Goal: Task Accomplishment & Management: Use online tool/utility

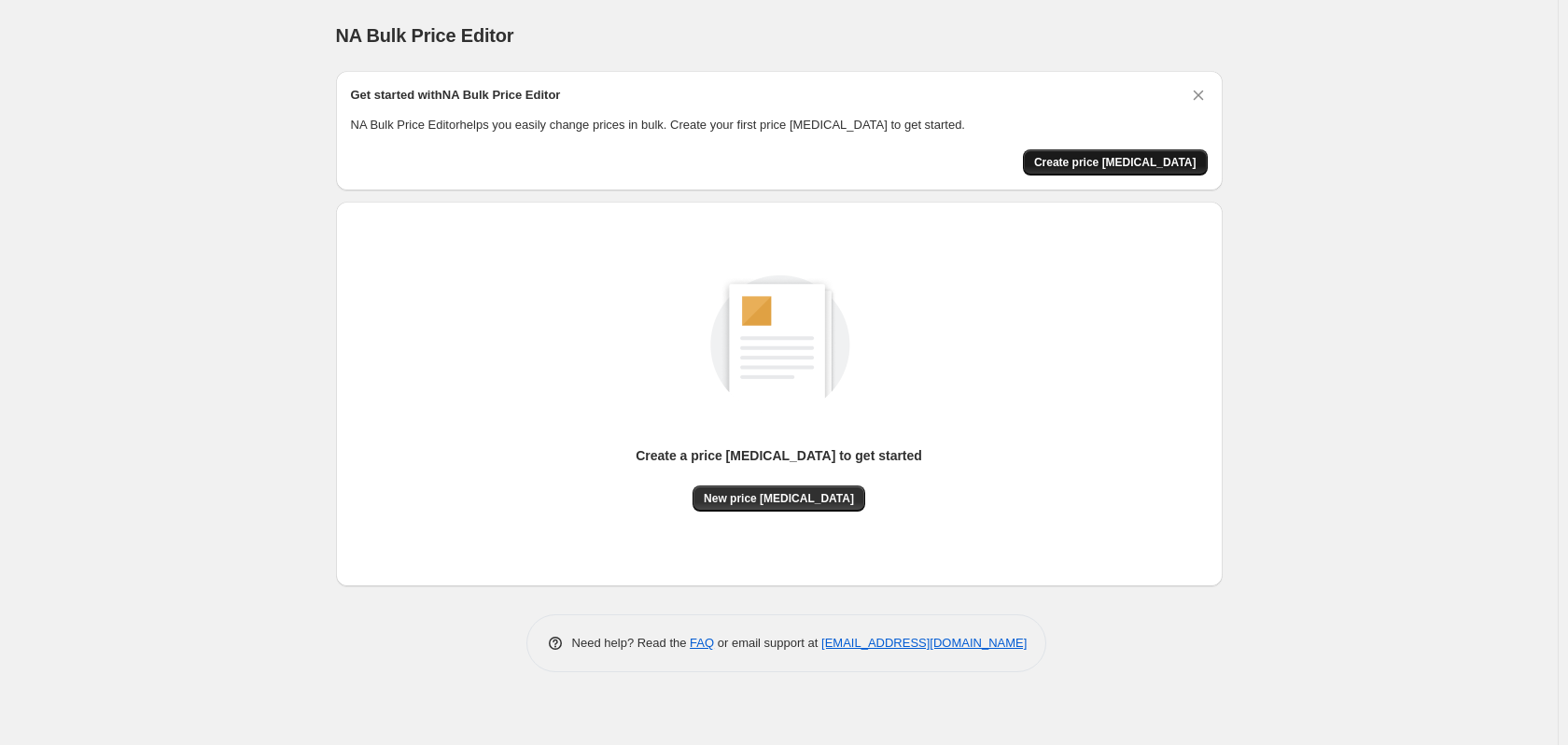
click at [1150, 160] on span "Create price [MEDICAL_DATA]" at bounding box center [1114, 162] width 162 height 15
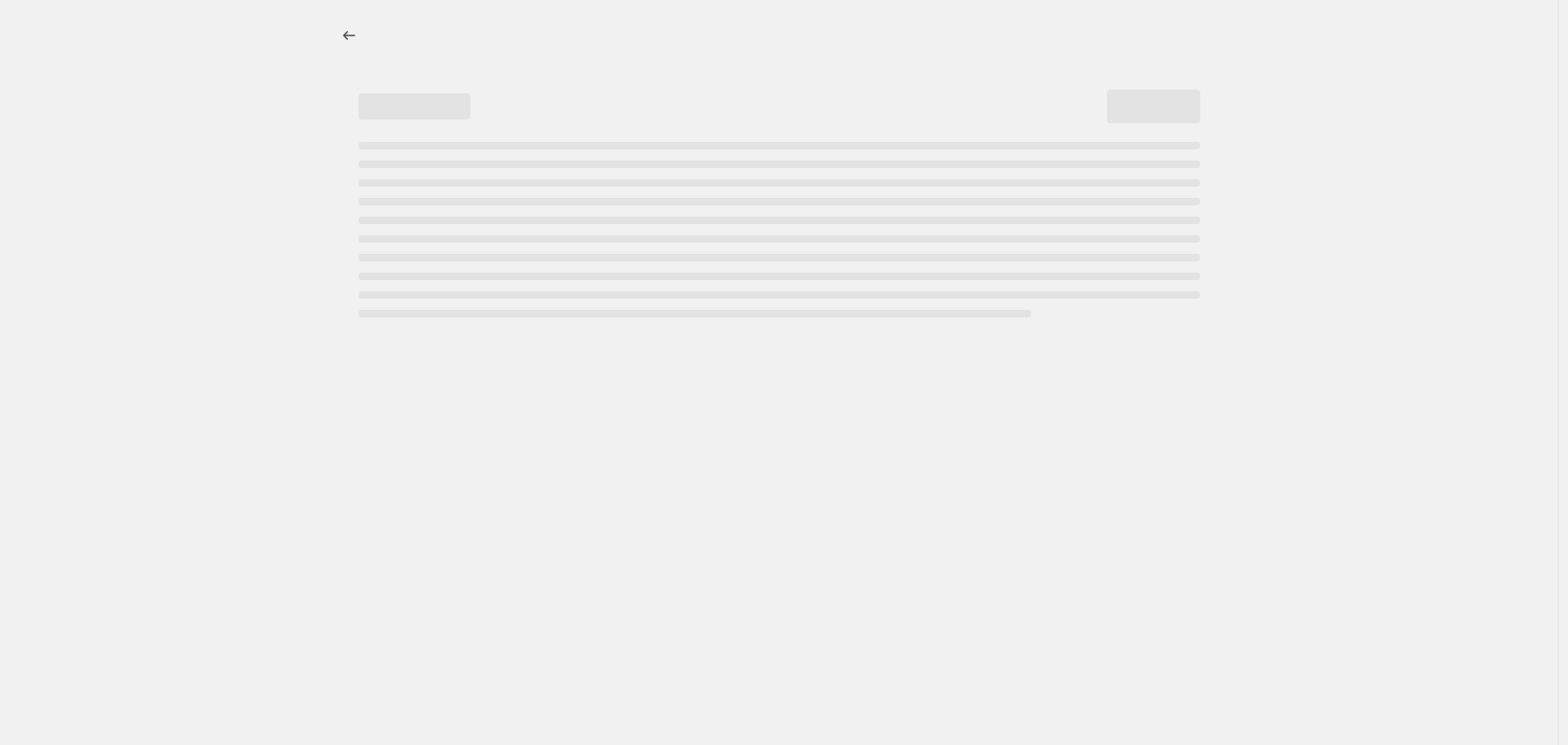
select select "percentage"
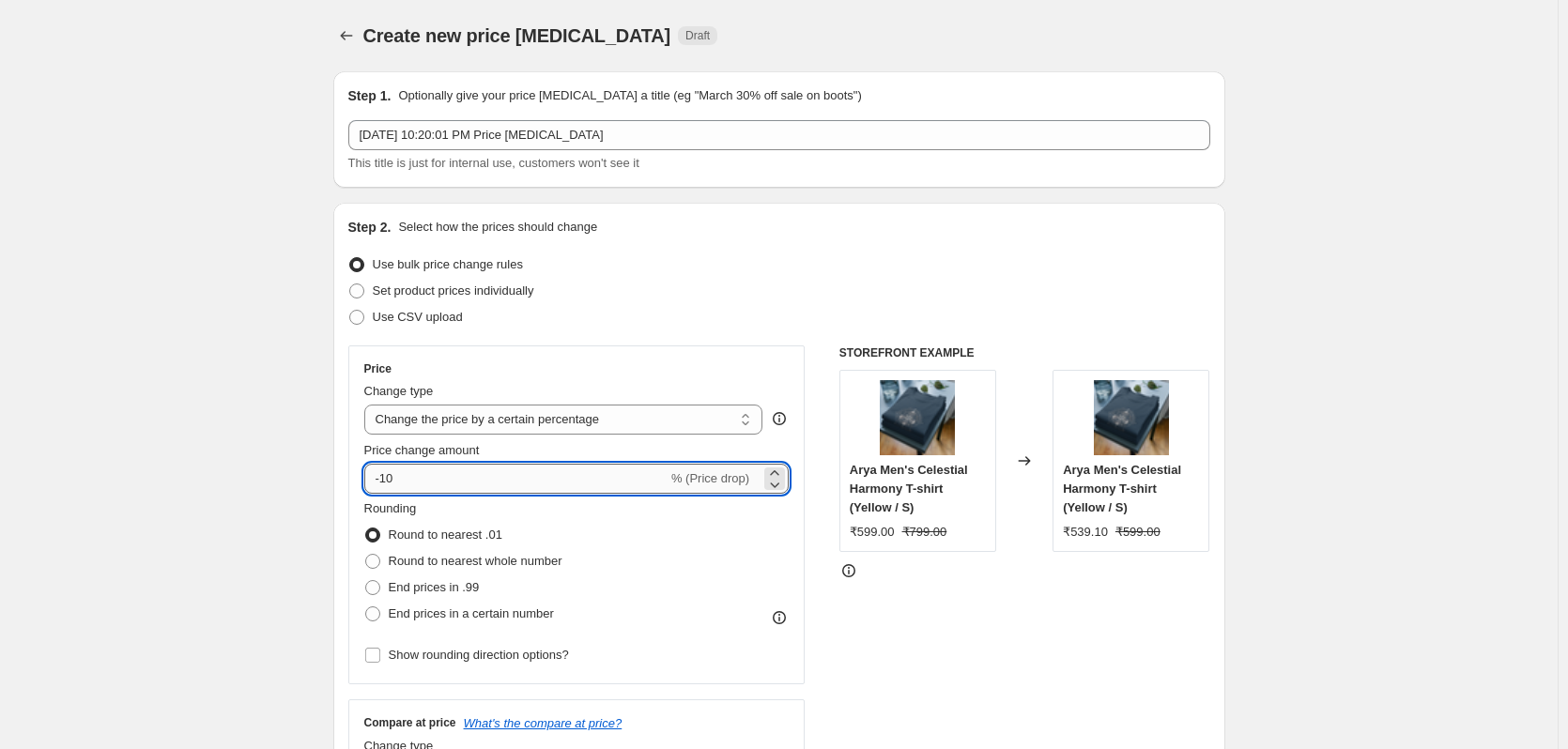
click at [466, 485] on input "-10" at bounding box center [516, 479] width 303 height 30
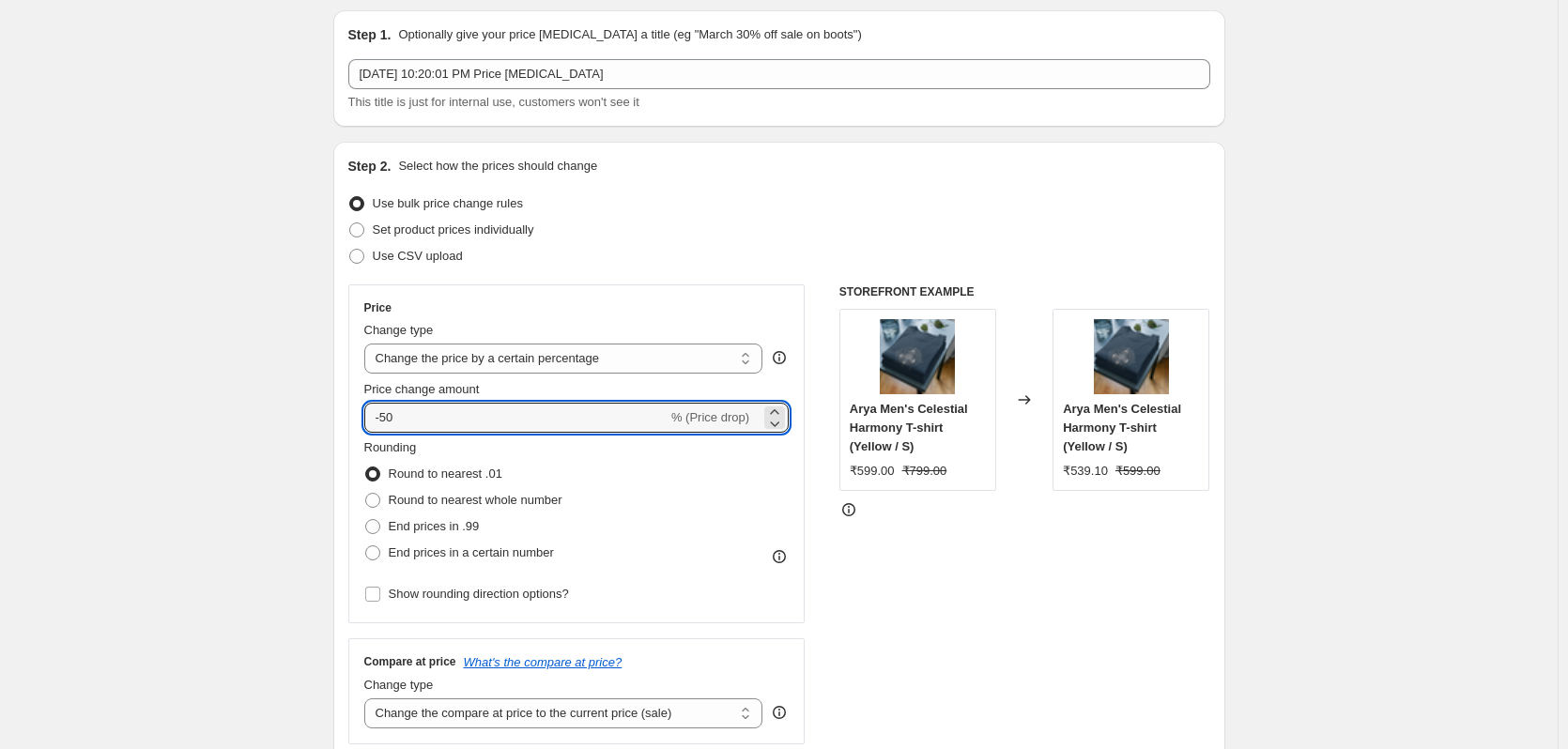
scroll to position [93, 0]
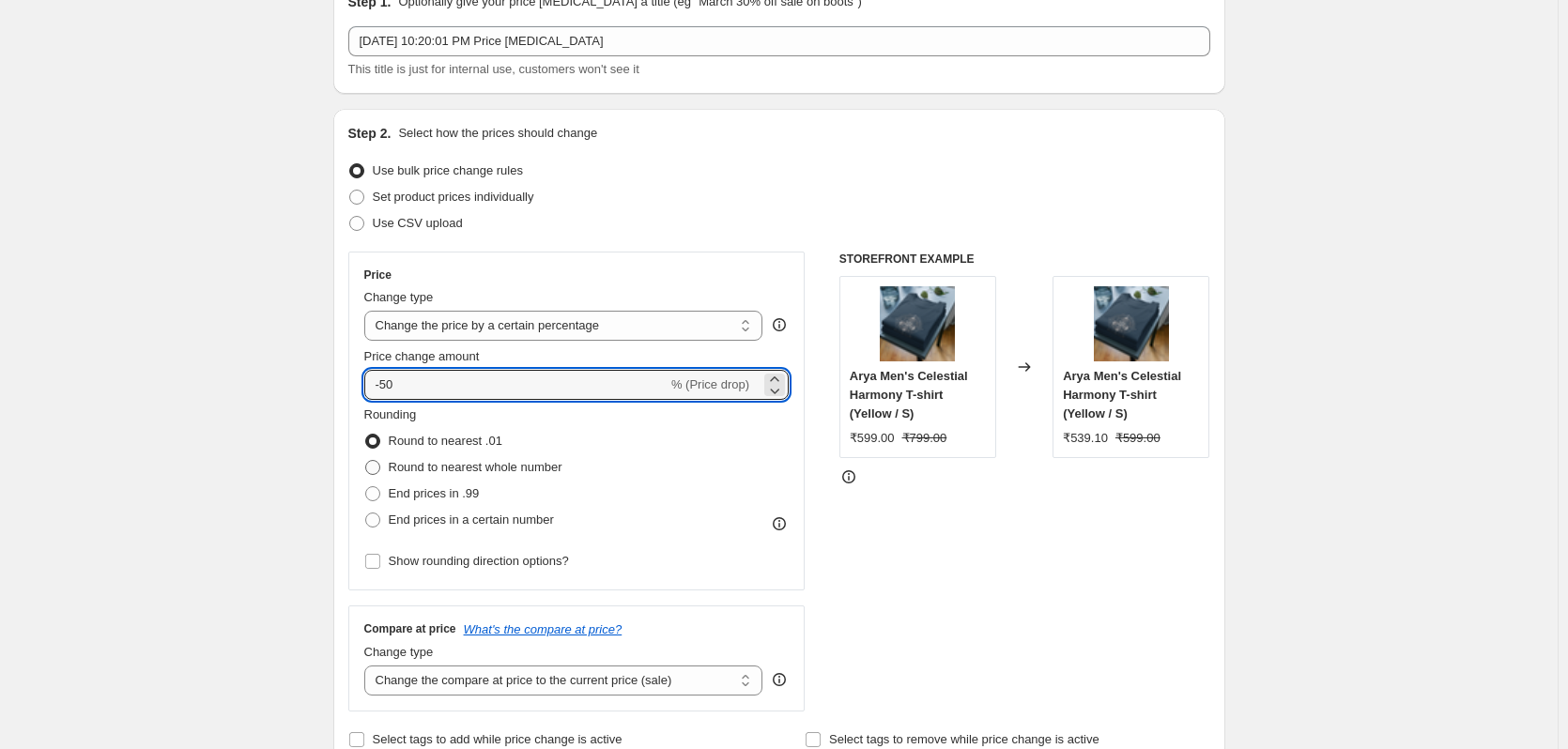
type input "-50"
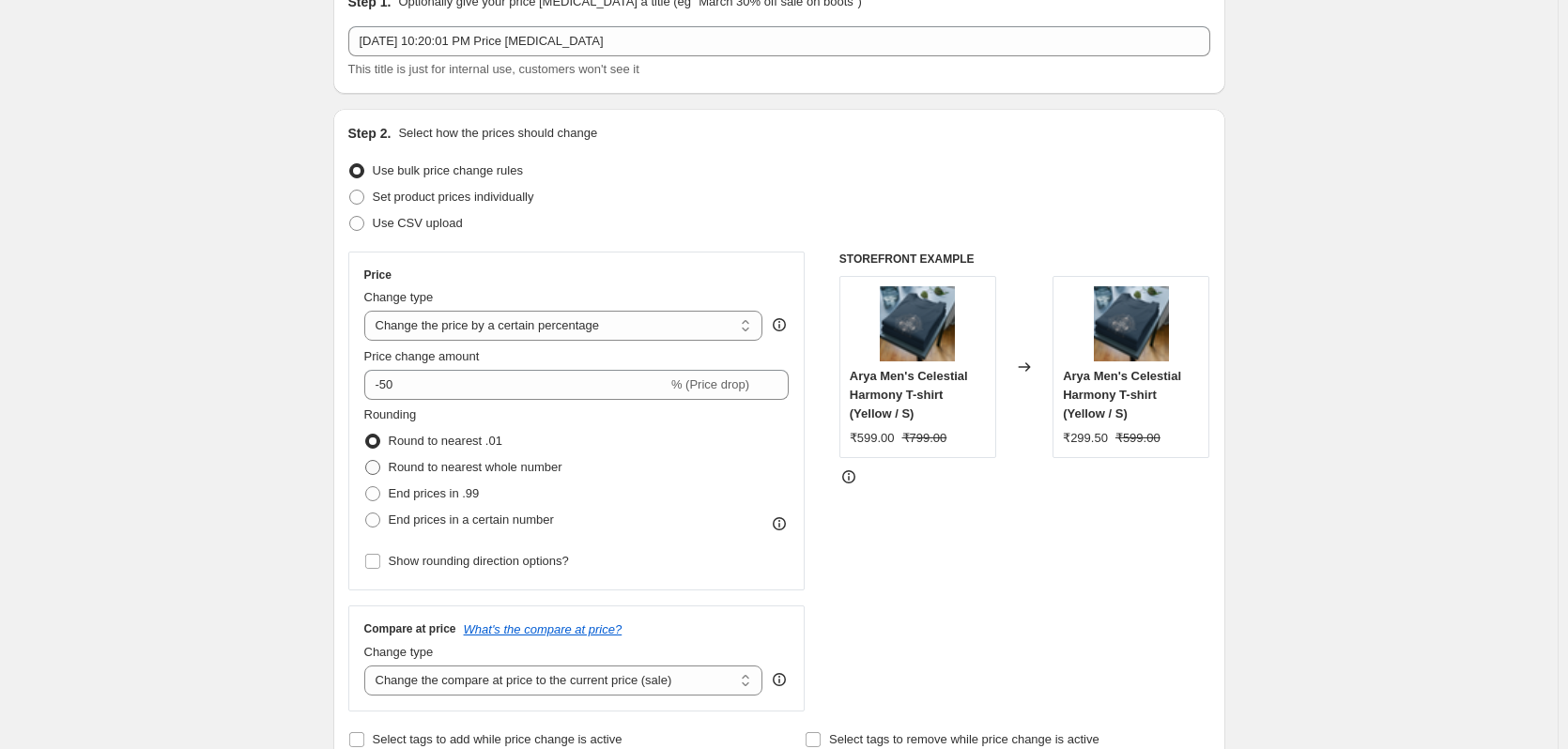
click at [550, 463] on span "Round to nearest whole number" at bounding box center [476, 467] width 173 height 14
click at [366, 461] on input "Round to nearest whole number" at bounding box center [365, 460] width 1 height 1
radio input "true"
click at [484, 445] on span "Round to nearest .01" at bounding box center [445, 440] width 113 height 14
click at [366, 435] on input "Round to nearest .01" at bounding box center [365, 434] width 1 height 1
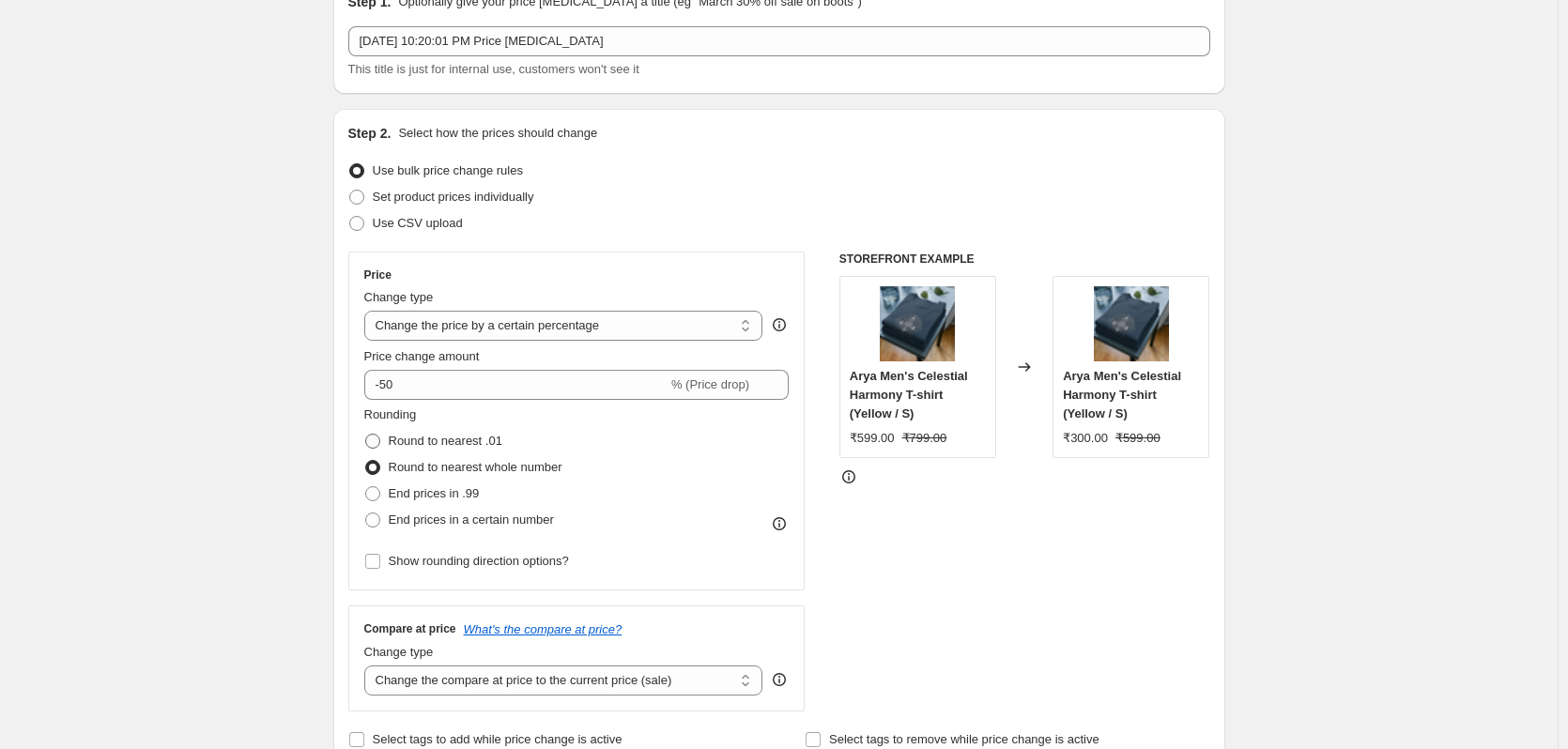
radio input "true"
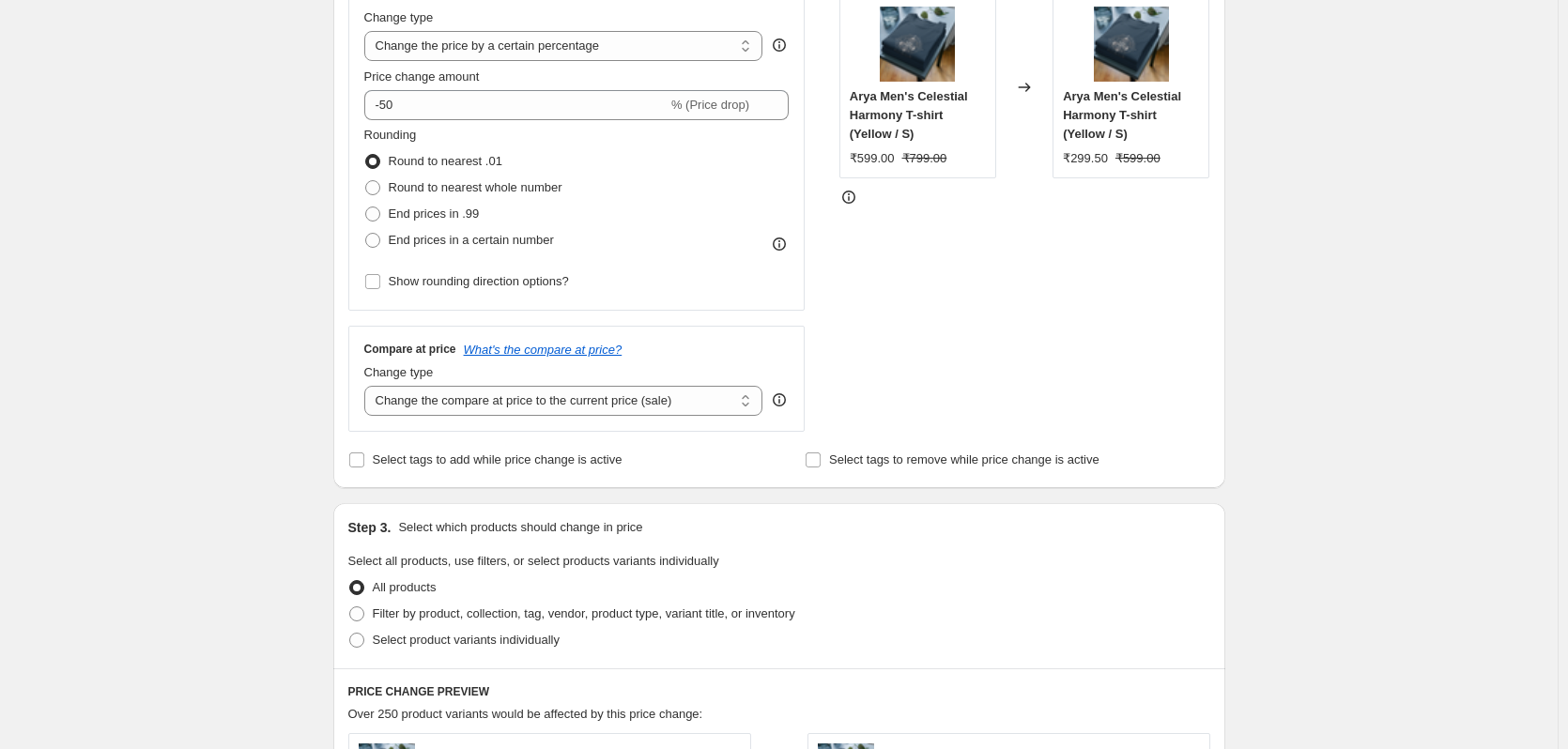
scroll to position [375, 0]
click at [508, 404] on select "Change the compare at price to the current price (sale) Change the compare at p…" at bounding box center [563, 399] width 399 height 30
select select "pp"
click at [368, 384] on select "Change the compare at price to the current price (sale) Change the compare at p…" at bounding box center [563, 399] width 399 height 30
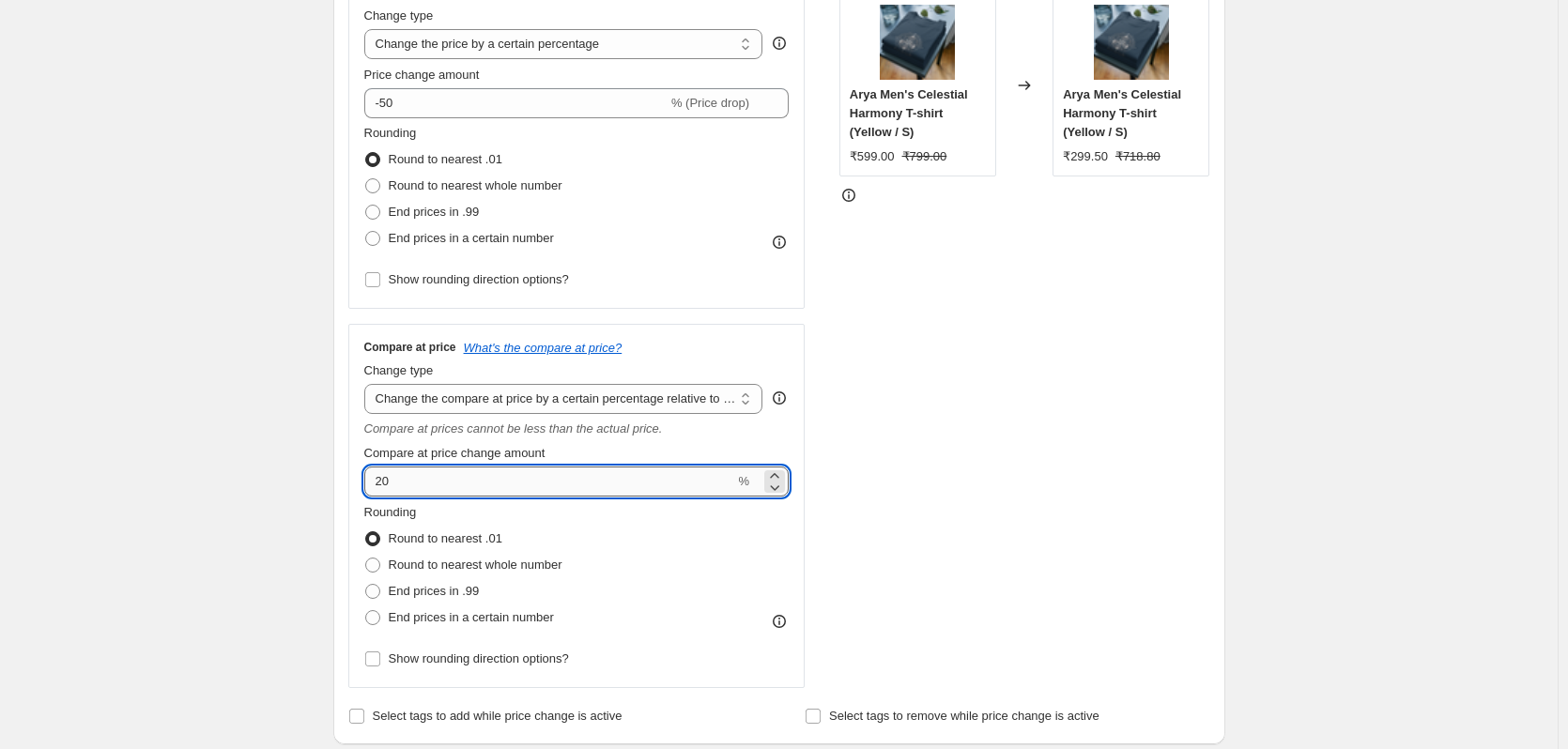
click at [388, 480] on input "20" at bounding box center [549, 481] width 371 height 30
type input "50"
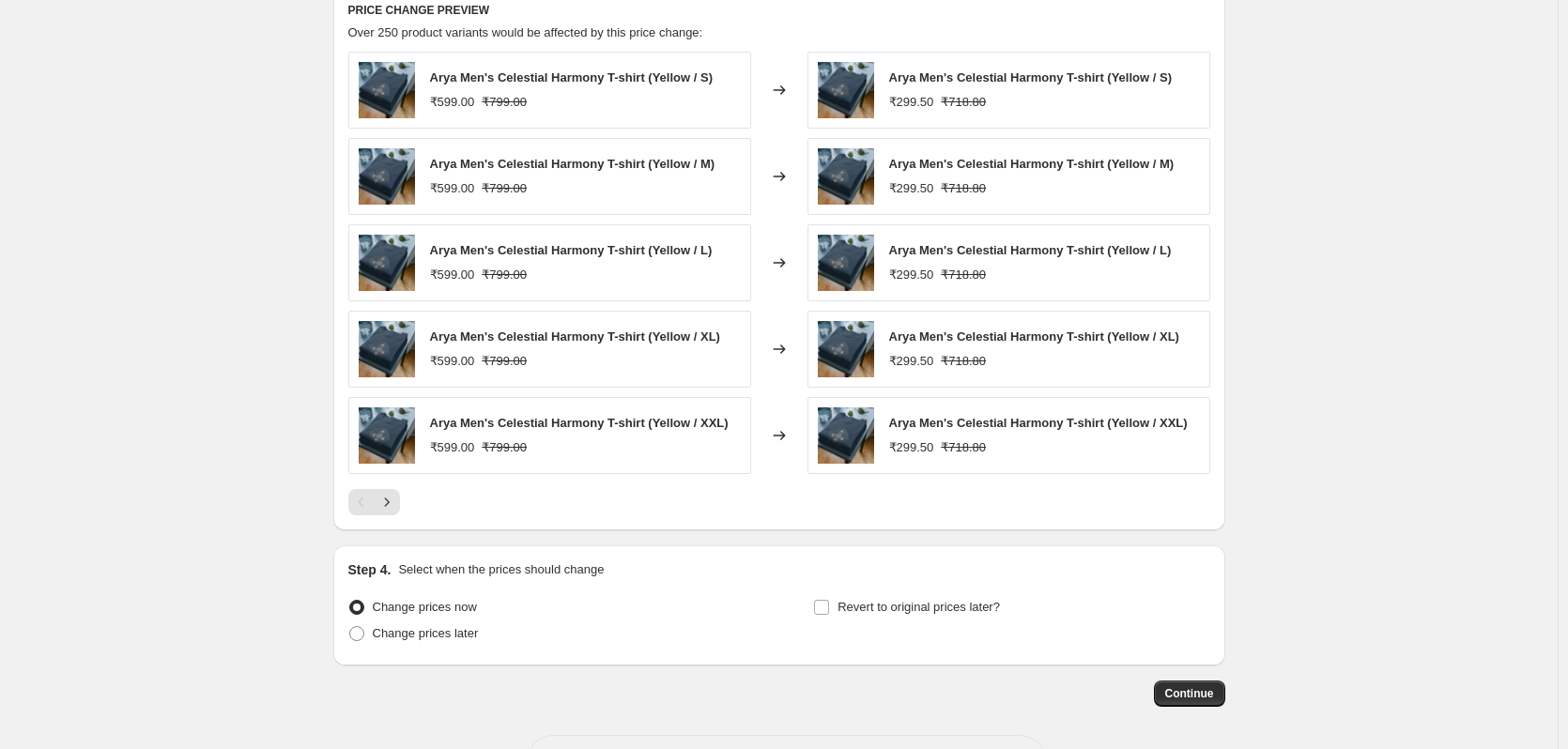
scroll to position [1292, 0]
